Goal: Information Seeking & Learning: Learn about a topic

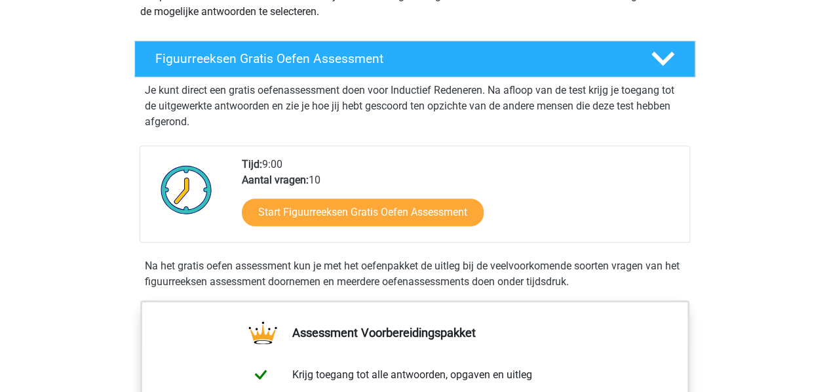
scroll to position [194, 0]
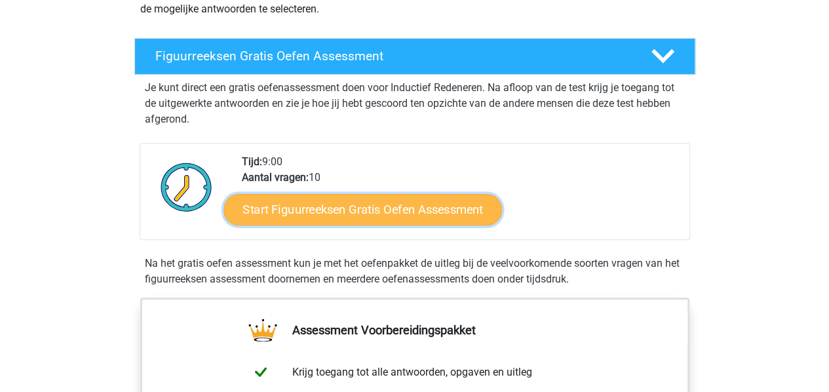
click at [303, 208] on link "Start Figuurreeksen Gratis Oefen Assessment" at bounding box center [363, 208] width 278 height 31
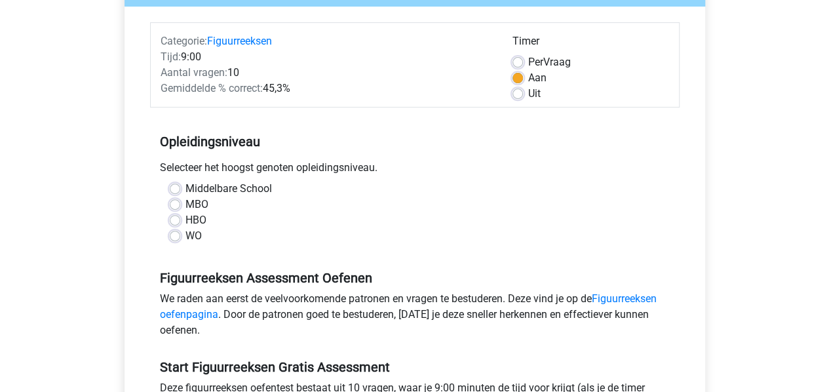
scroll to position [157, 0]
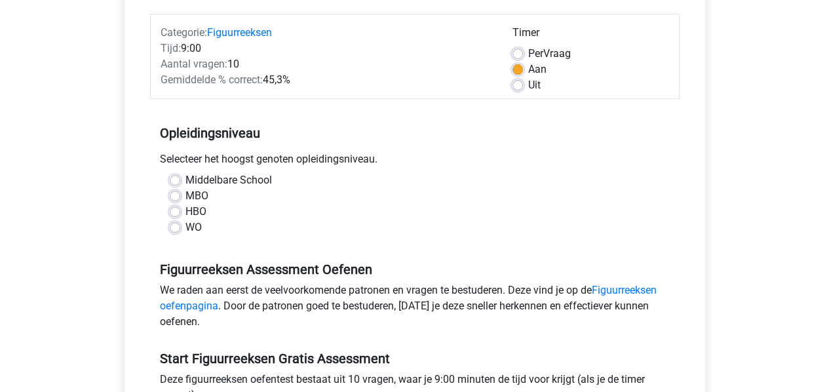
click at [184, 205] on div "HBO" at bounding box center [415, 212] width 490 height 16
click at [185, 208] on label "HBO" at bounding box center [195, 212] width 21 height 16
click at [176, 208] on input "HBO" at bounding box center [175, 210] width 10 height 13
radio input "true"
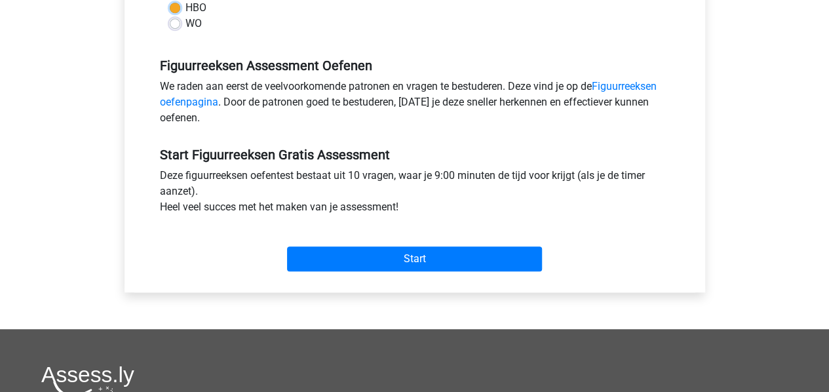
scroll to position [369, 0]
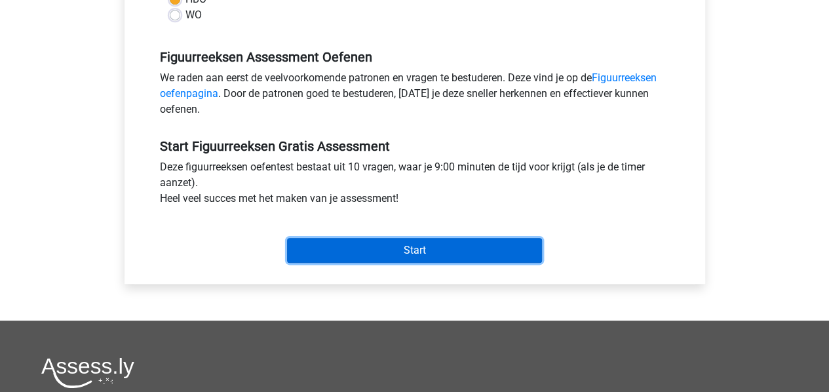
click at [332, 243] on input "Start" at bounding box center [414, 250] width 255 height 25
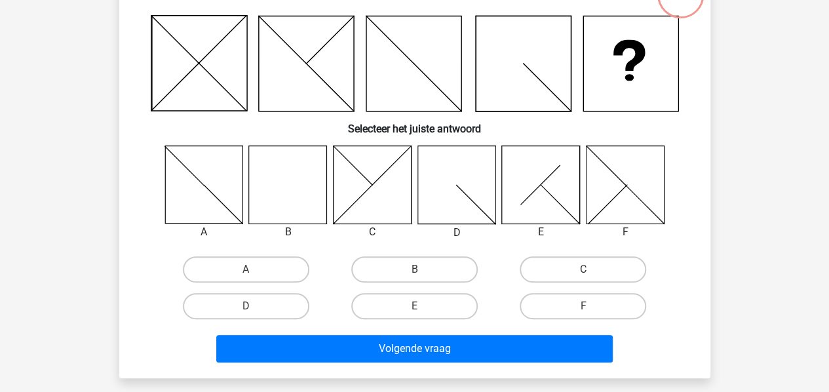
scroll to position [106, 0]
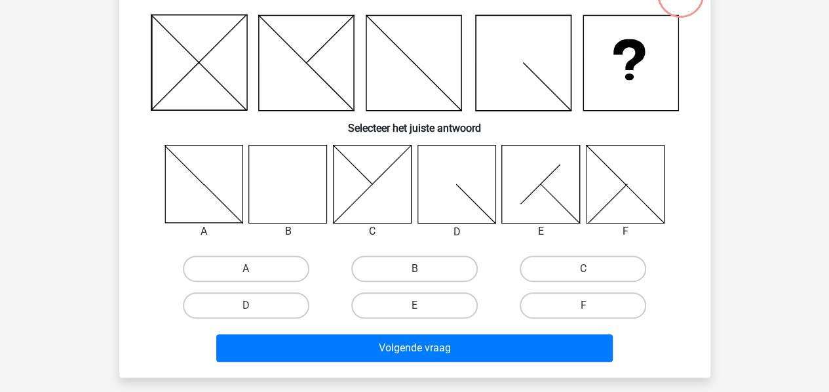
click at [296, 195] on icon at bounding box center [288, 184] width 78 height 78
click at [385, 261] on label "B" at bounding box center [414, 269] width 127 height 26
click at [414, 269] on input "B" at bounding box center [418, 273] width 9 height 9
radio input "true"
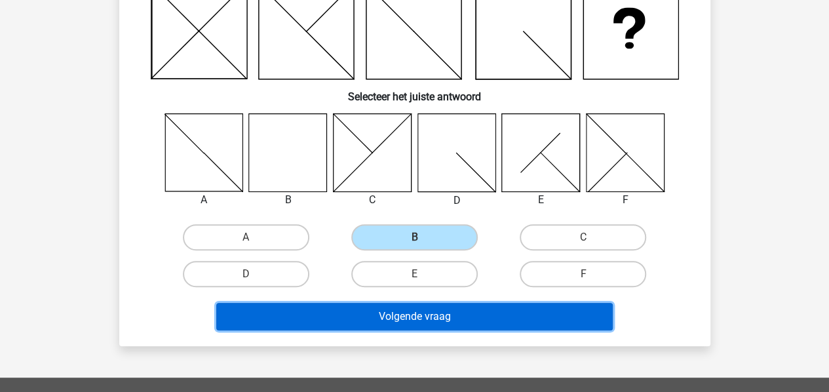
click at [391, 315] on button "Volgende vraag" at bounding box center [414, 317] width 397 height 28
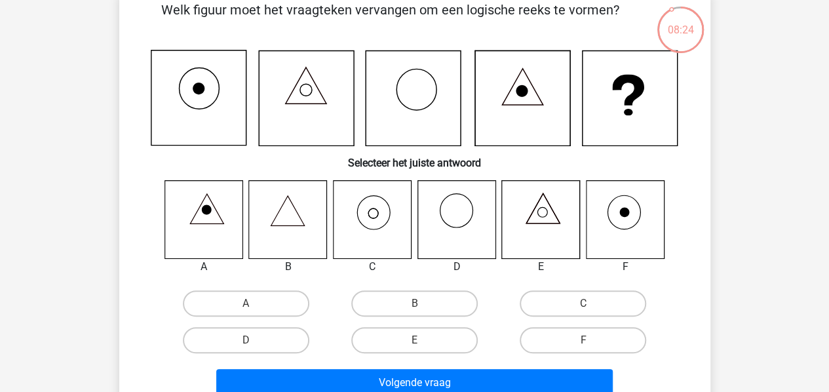
scroll to position [70, 0]
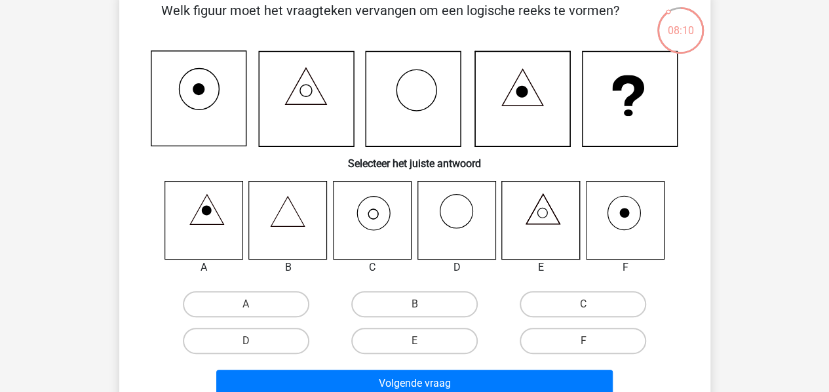
click at [389, 224] on icon at bounding box center [372, 220] width 78 height 78
click at [553, 301] on label "C" at bounding box center [583, 304] width 127 height 26
click at [583, 304] on input "C" at bounding box center [587, 308] width 9 height 9
radio input "true"
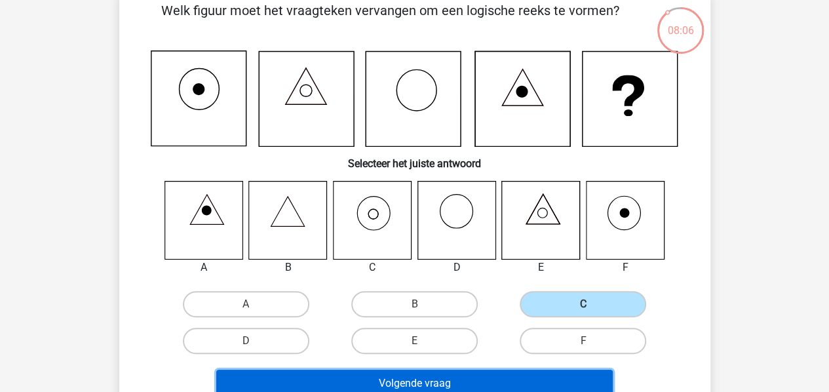
click at [467, 379] on button "Volgende vraag" at bounding box center [414, 384] width 397 height 28
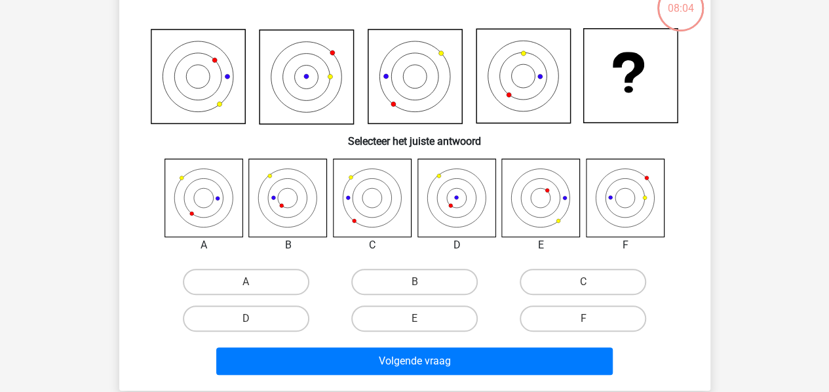
scroll to position [94, 0]
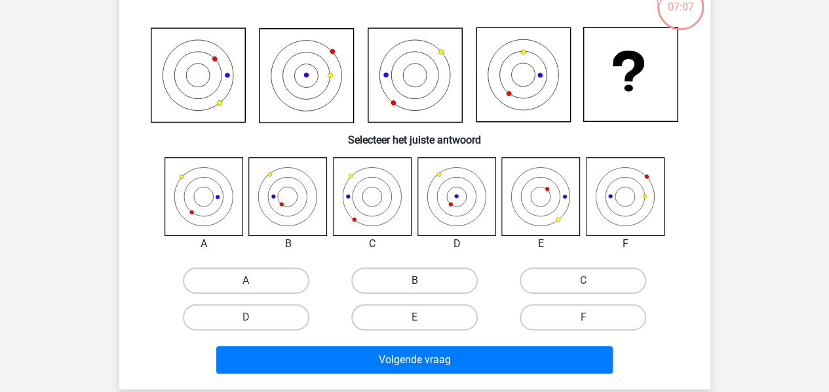
click at [392, 289] on label "B" at bounding box center [414, 280] width 127 height 26
click at [414, 289] on input "B" at bounding box center [418, 285] width 9 height 9
radio input "true"
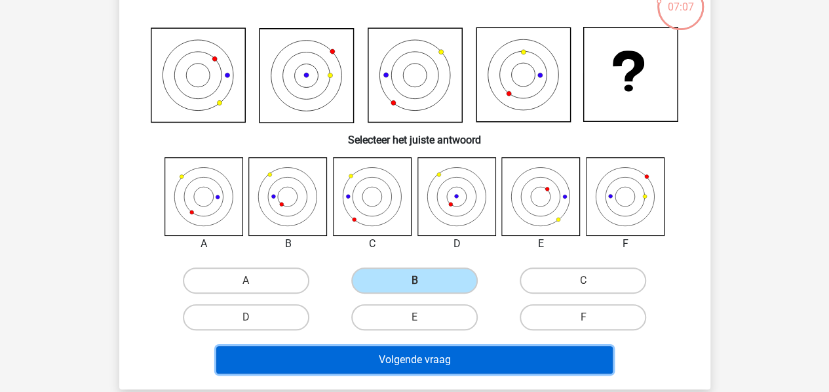
click at [377, 361] on button "Volgende vraag" at bounding box center [414, 360] width 397 height 28
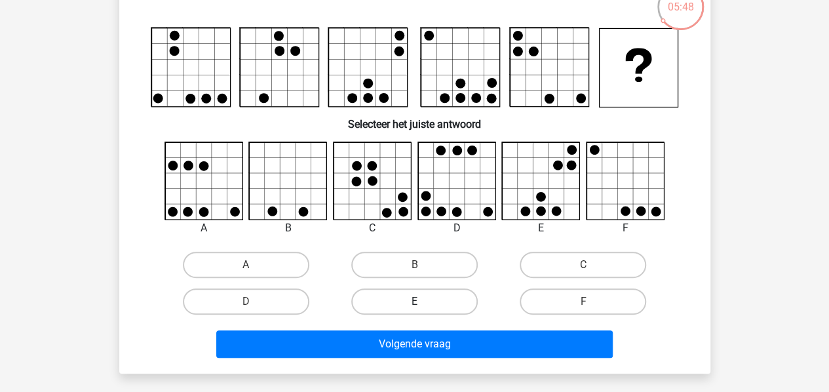
click at [418, 294] on label "E" at bounding box center [414, 301] width 127 height 26
click at [418, 302] on input "E" at bounding box center [418, 306] width 9 height 9
radio input "true"
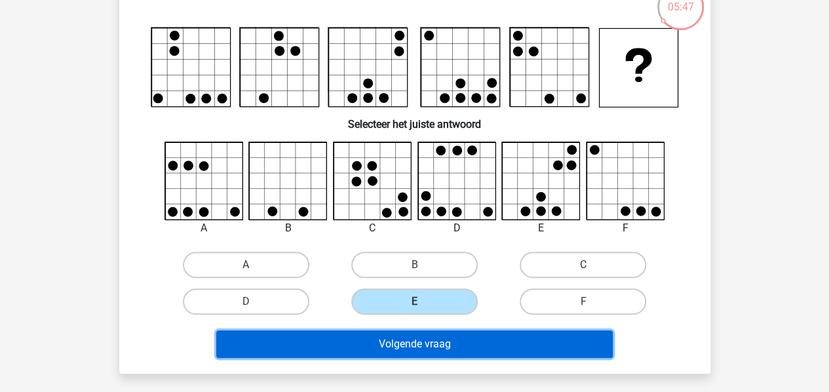
click at [417, 344] on button "Volgende vraag" at bounding box center [414, 344] width 397 height 28
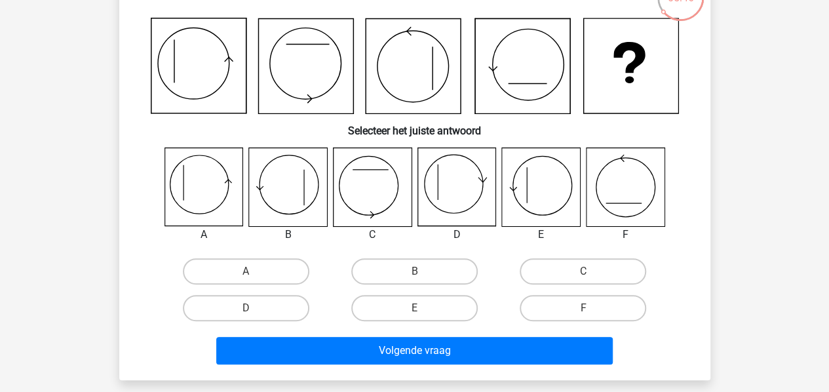
scroll to position [104, 0]
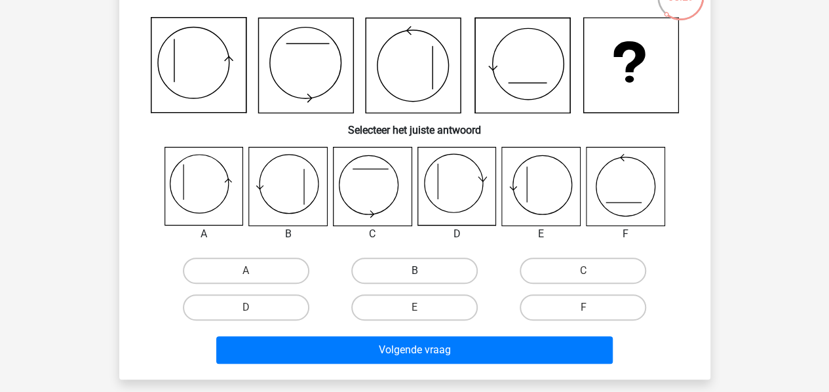
click at [412, 261] on label "B" at bounding box center [414, 271] width 127 height 26
click at [414, 271] on input "B" at bounding box center [418, 275] width 9 height 9
radio input "true"
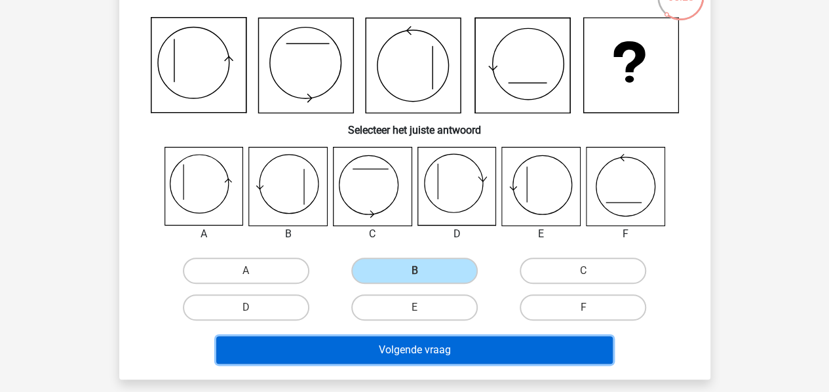
click at [413, 342] on button "Volgende vraag" at bounding box center [414, 350] width 397 height 28
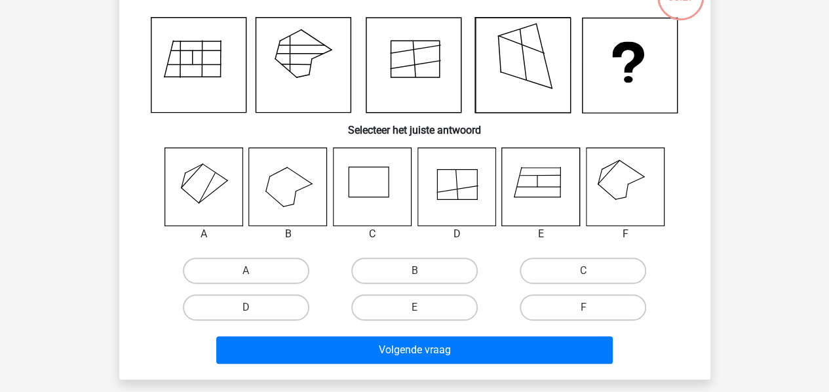
scroll to position [60, 0]
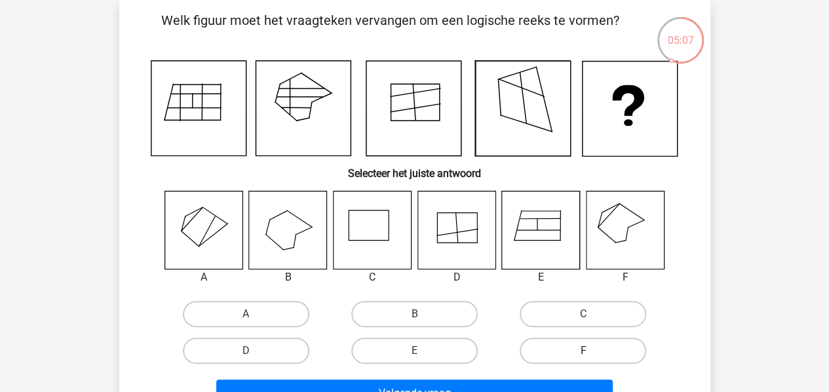
click at [555, 348] on label "F" at bounding box center [583, 351] width 127 height 26
click at [583, 351] on input "F" at bounding box center [587, 355] width 9 height 9
radio input "true"
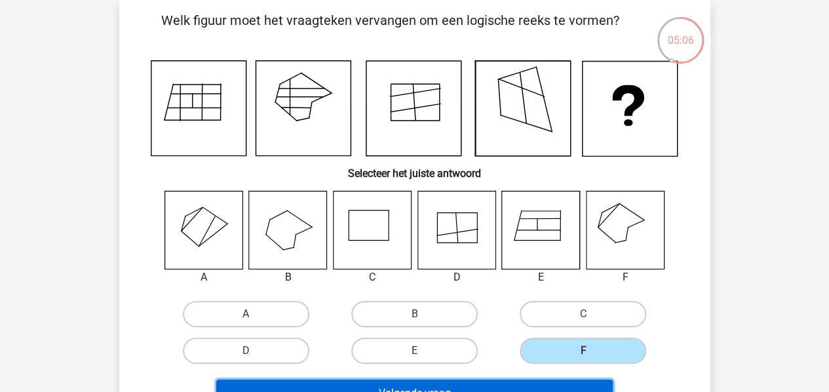
click at [509, 383] on button "Volgende vraag" at bounding box center [414, 394] width 397 height 28
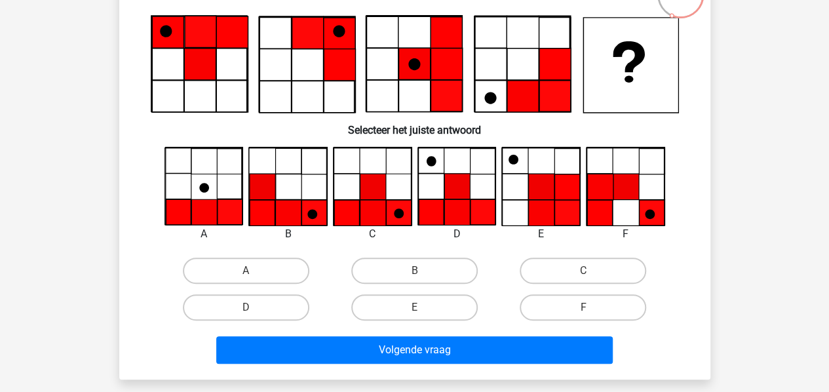
scroll to position [106, 0]
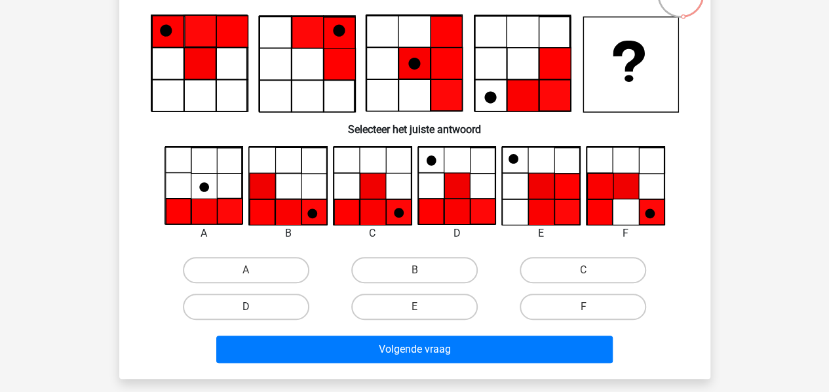
click at [277, 307] on label "D" at bounding box center [246, 307] width 127 height 26
click at [254, 307] on input "D" at bounding box center [250, 311] width 9 height 9
radio input "true"
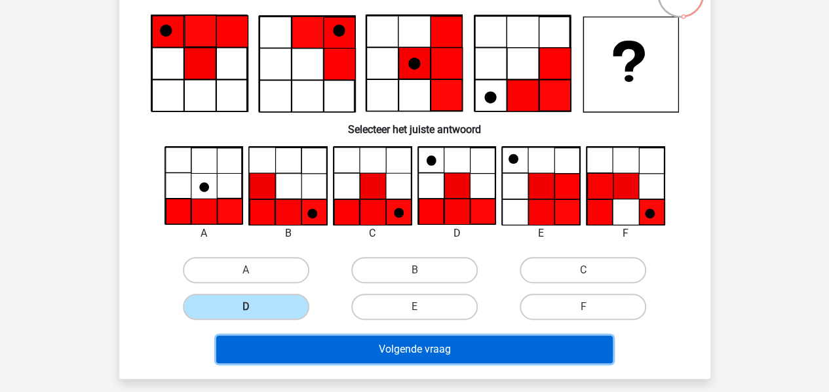
click at [387, 351] on button "Volgende vraag" at bounding box center [414, 350] width 397 height 28
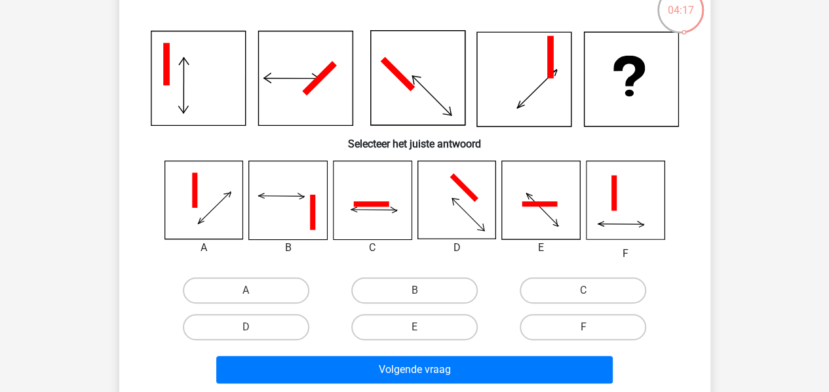
scroll to position [91, 0]
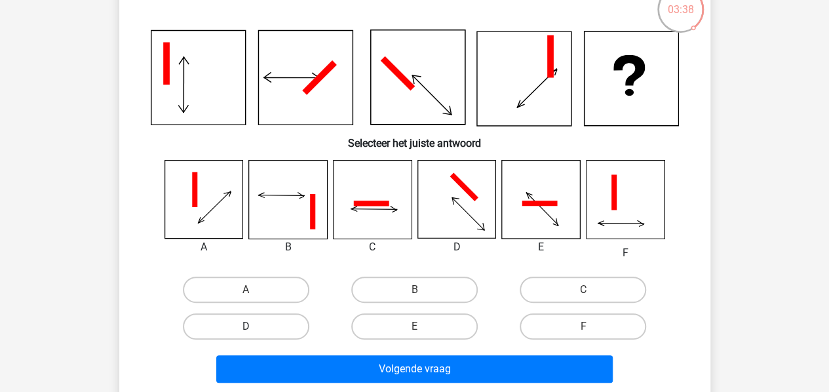
click at [296, 321] on label "D" at bounding box center [246, 326] width 127 height 26
click at [254, 326] on input "D" at bounding box center [250, 330] width 9 height 9
radio input "true"
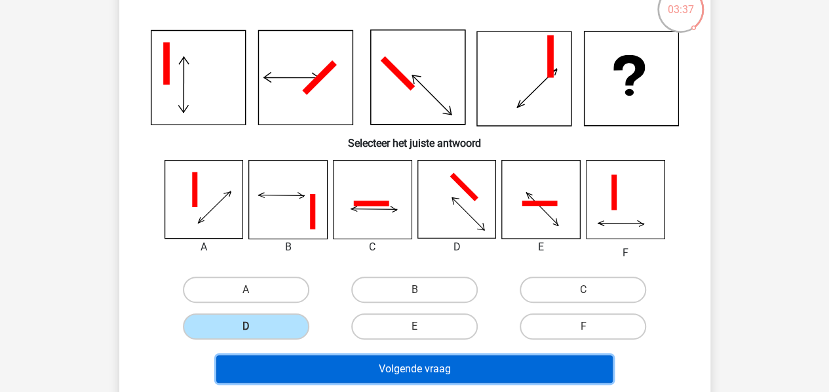
click at [348, 375] on button "Volgende vraag" at bounding box center [414, 369] width 397 height 28
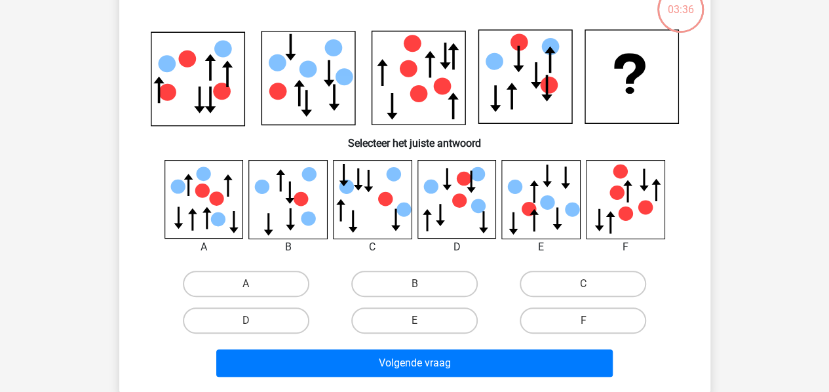
scroll to position [60, 0]
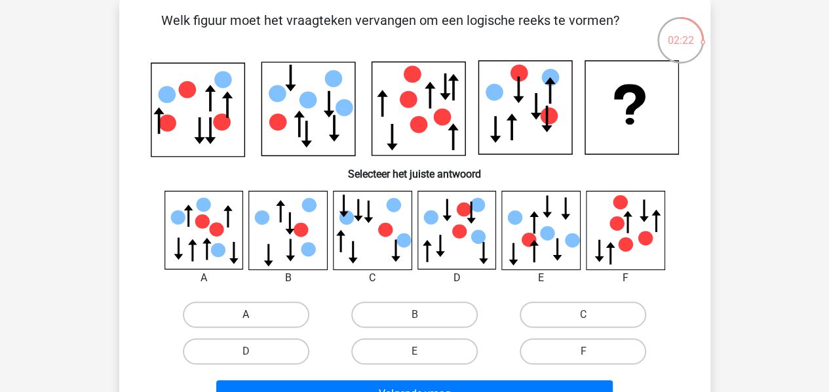
click at [258, 310] on label "A" at bounding box center [246, 315] width 127 height 26
click at [254, 315] on input "A" at bounding box center [250, 319] width 9 height 9
radio input "true"
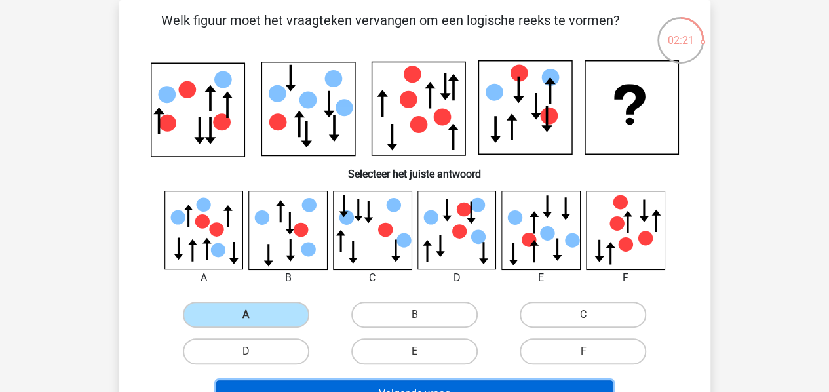
click at [364, 385] on button "Volgende vraag" at bounding box center [414, 394] width 397 height 28
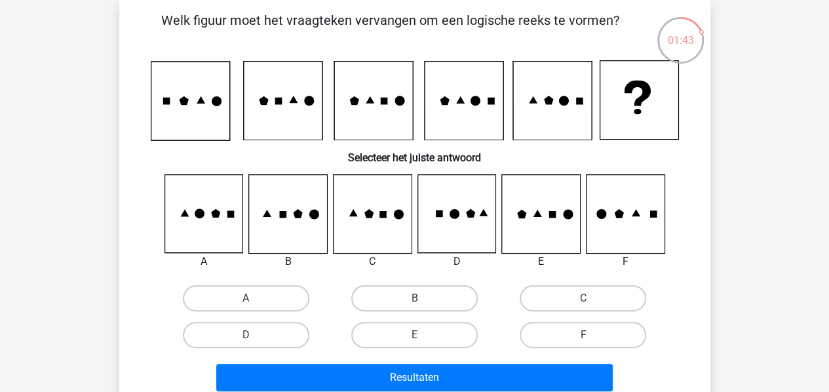
click at [378, 217] on icon at bounding box center [372, 214] width 78 height 78
click at [543, 303] on label "C" at bounding box center [583, 298] width 127 height 26
click at [583, 303] on input "C" at bounding box center [587, 302] width 9 height 9
radio input "true"
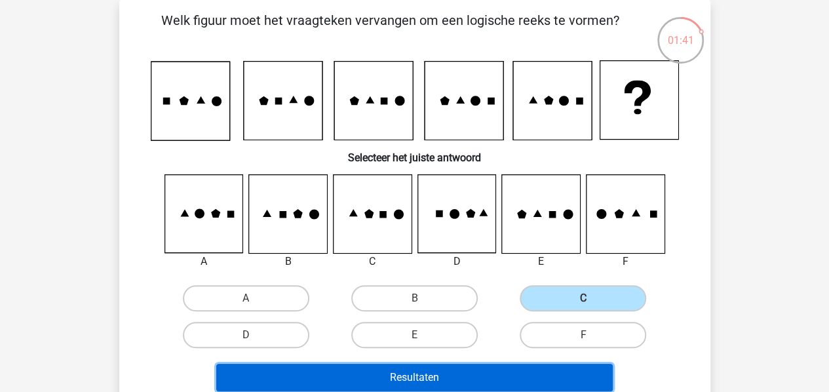
click at [490, 376] on button "Resultaten" at bounding box center [414, 378] width 397 height 28
